Goal: Task Accomplishment & Management: Manage account settings

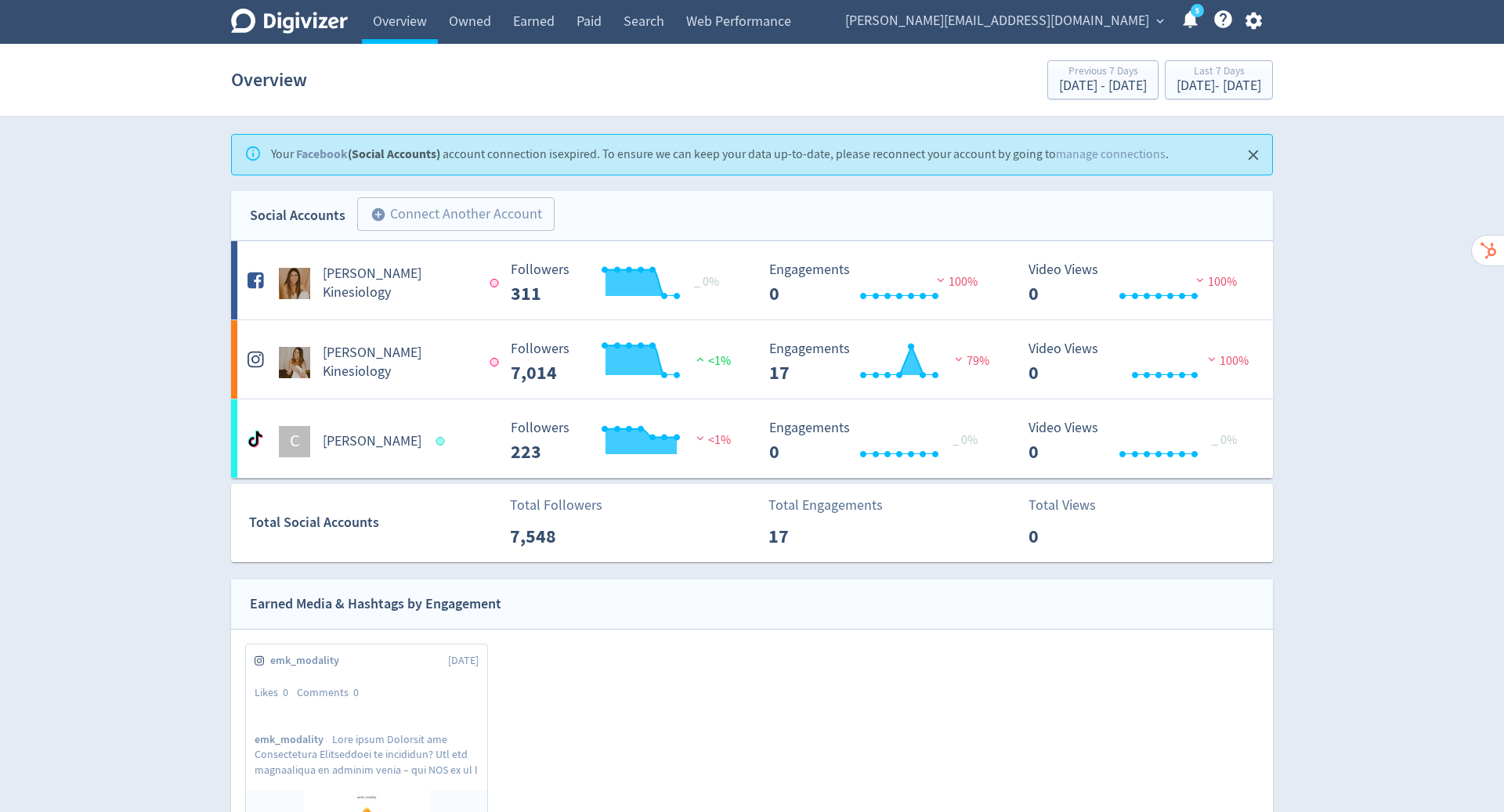
click at [1095, 27] on span "[PERSON_NAME][EMAIL_ADDRESS][DOMAIN_NAME]" at bounding box center [998, 21] width 304 height 25
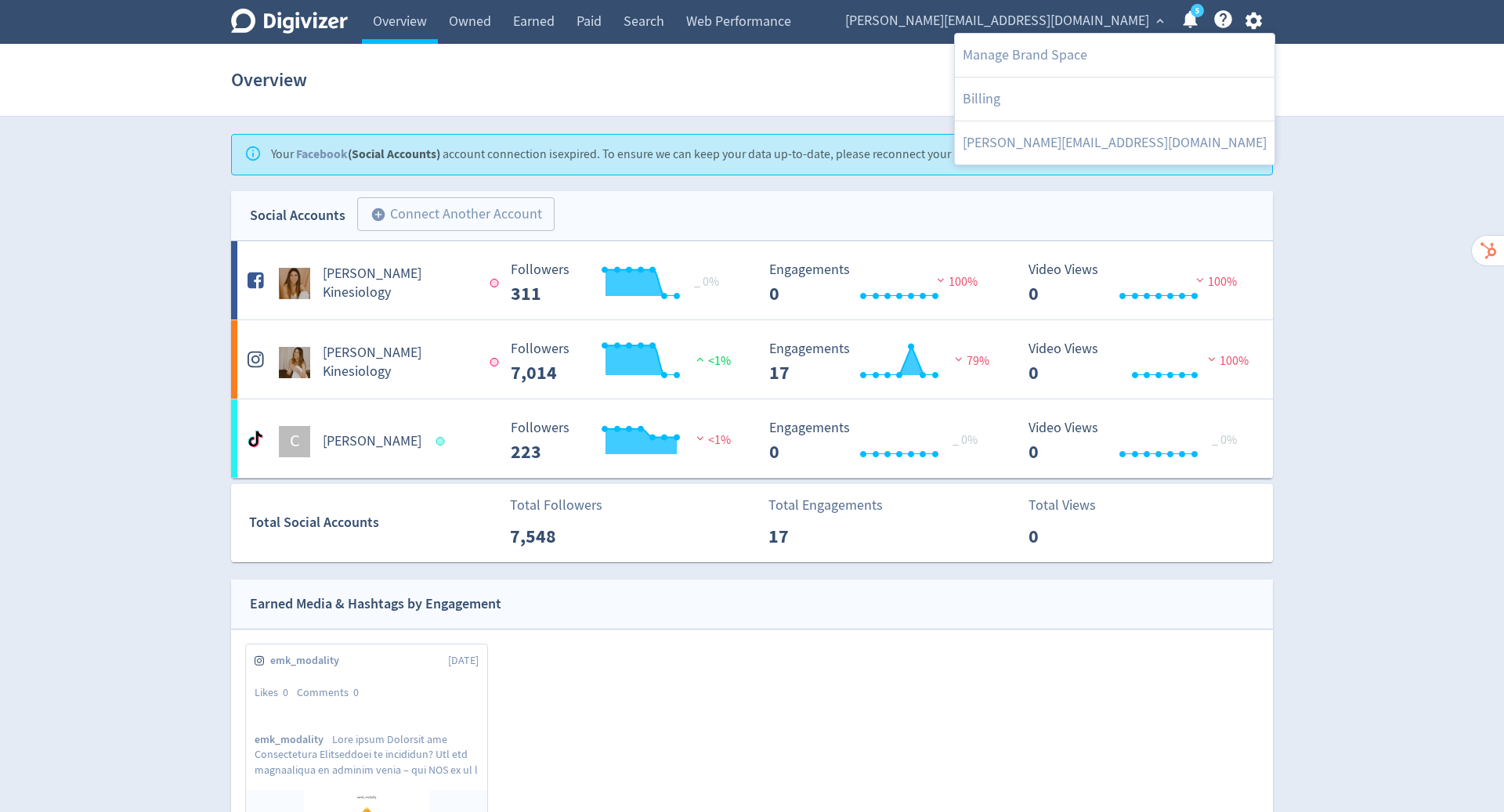
click at [1257, 19] on div at bounding box center [752, 406] width 1504 height 812
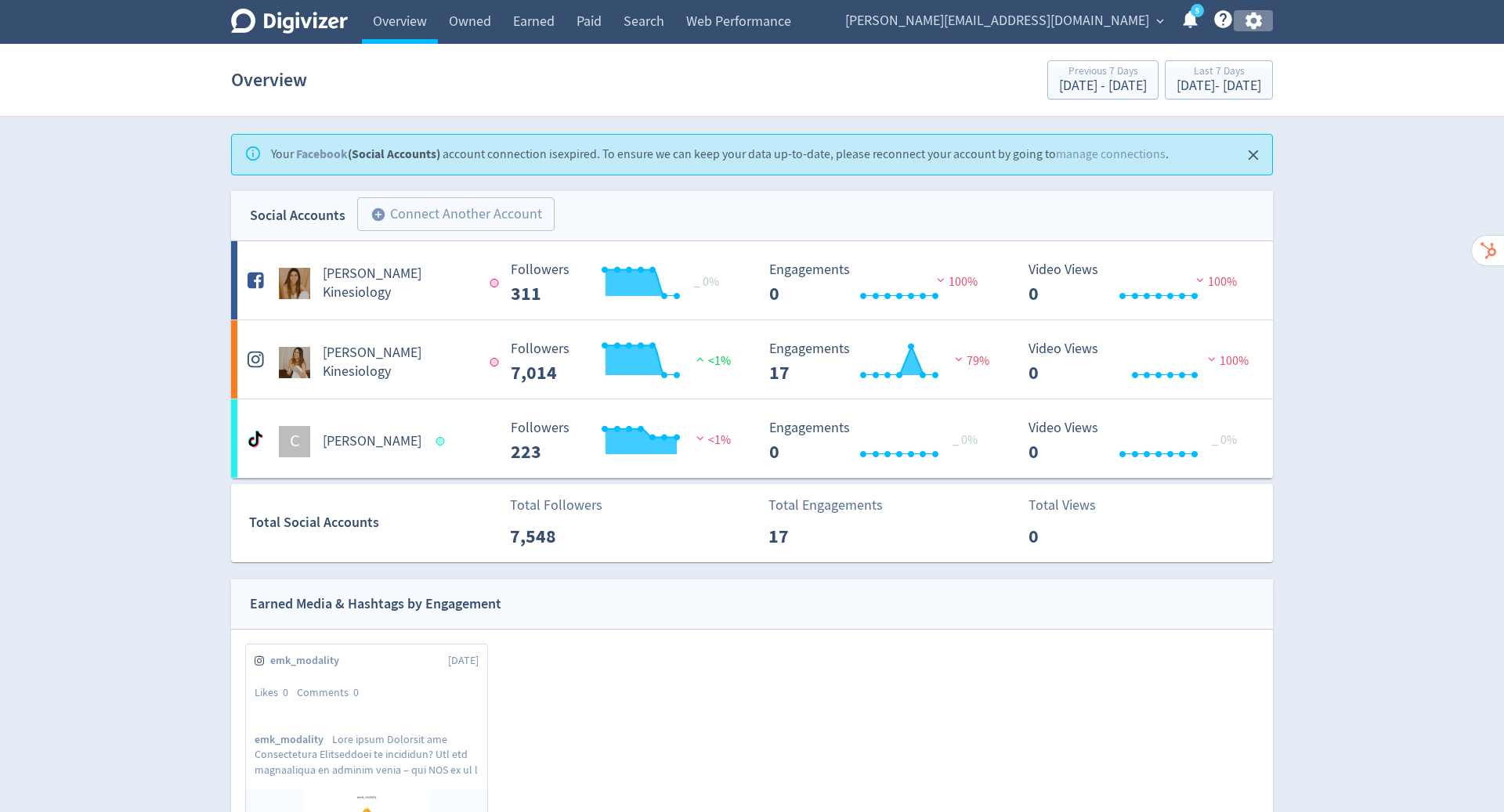
click at [1257, 19] on icon "button" at bounding box center [1253, 21] width 16 height 17
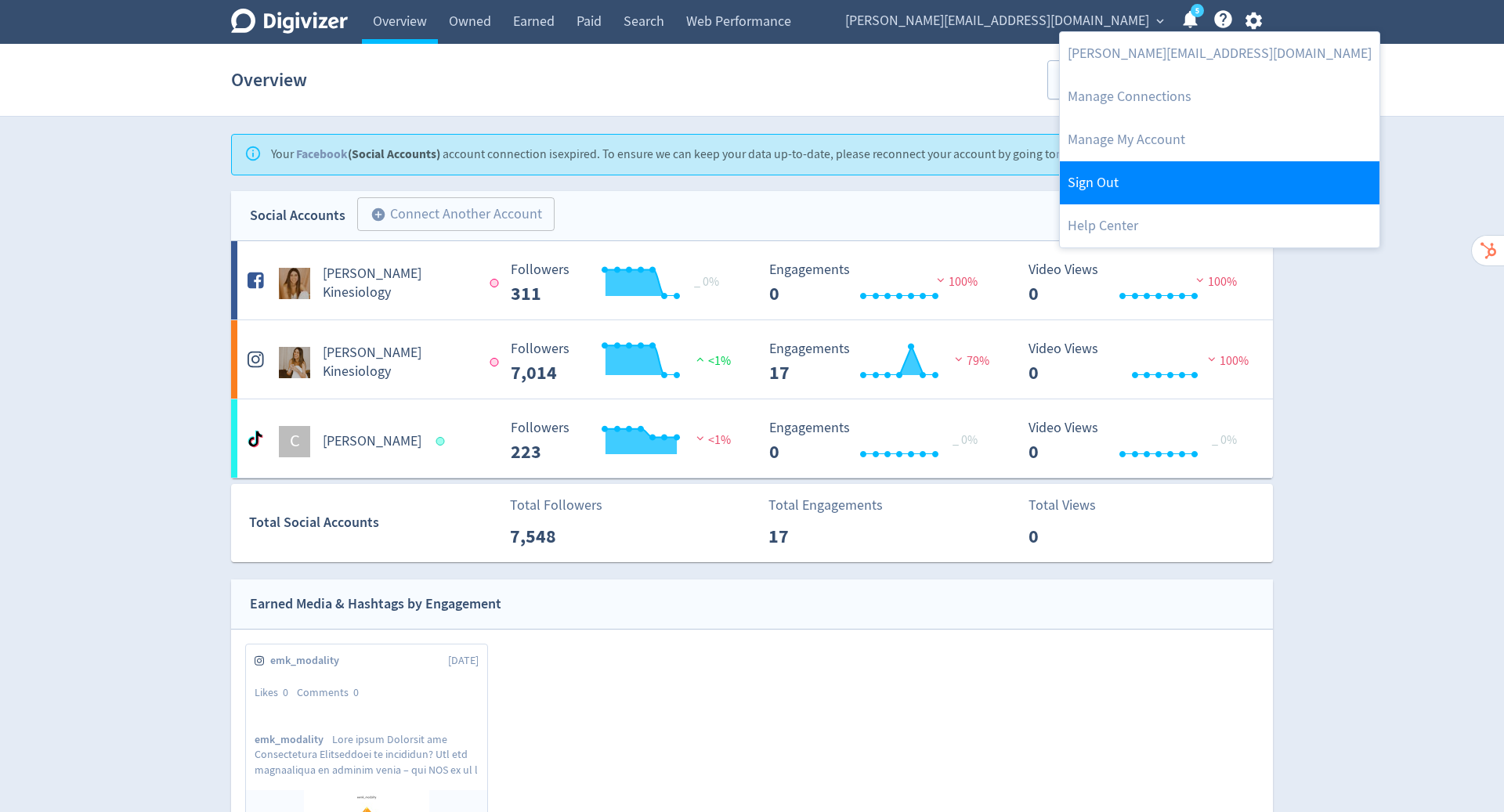
click at [1171, 177] on link "Sign Out" at bounding box center [1220, 183] width 320 height 43
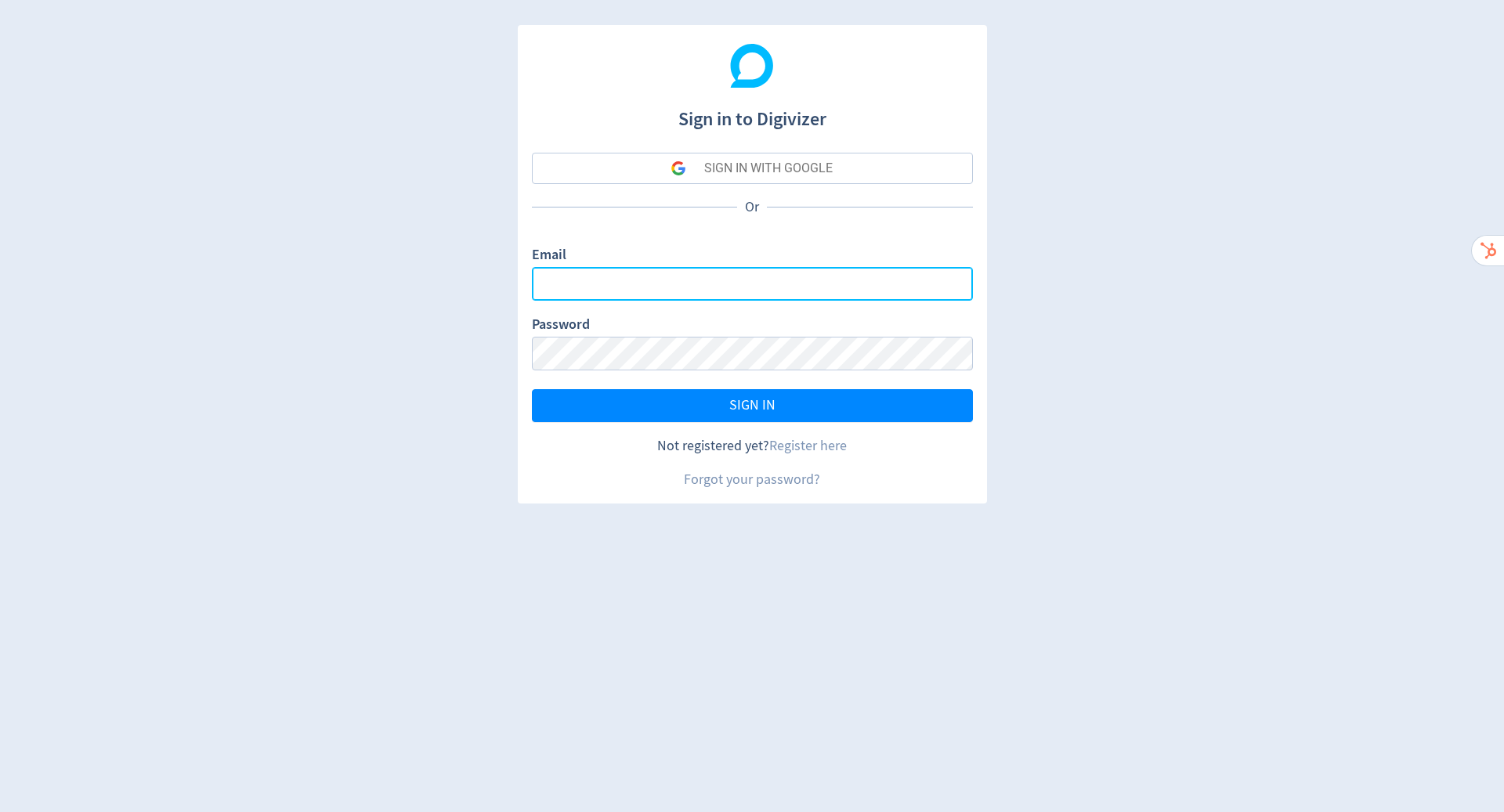
click at [739, 282] on input "Email" at bounding box center [753, 284] width 441 height 34
click at [931, 286] on input "Email" at bounding box center [753, 284] width 441 height 34
click at [0, 811] on com-1password-button at bounding box center [0, 812] width 0 height 0
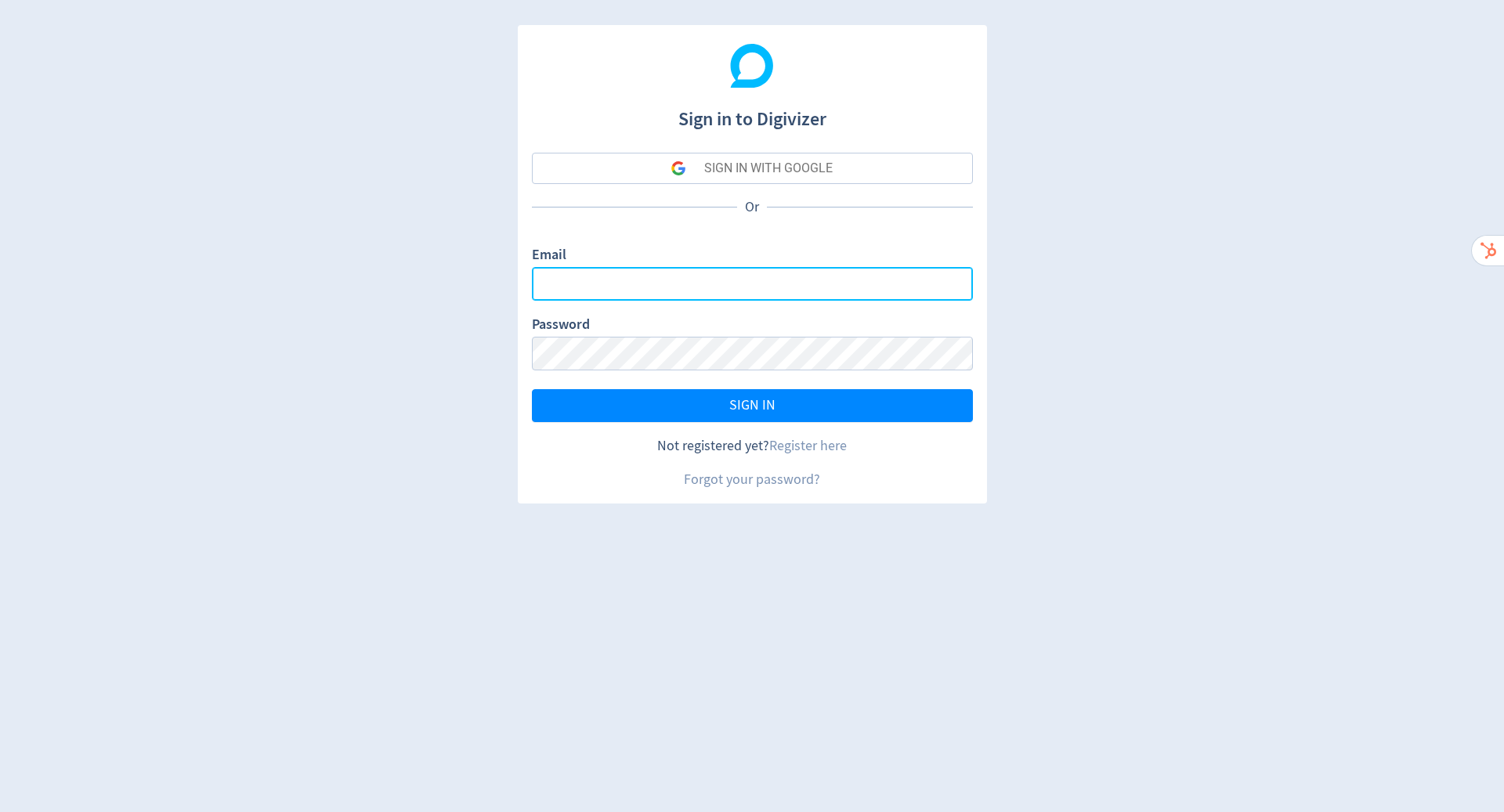
type input "[PERSON_NAME][EMAIL_ADDRESS][PERSON_NAME][DOMAIN_NAME]"
